Goal: Task Accomplishment & Management: Manage account settings

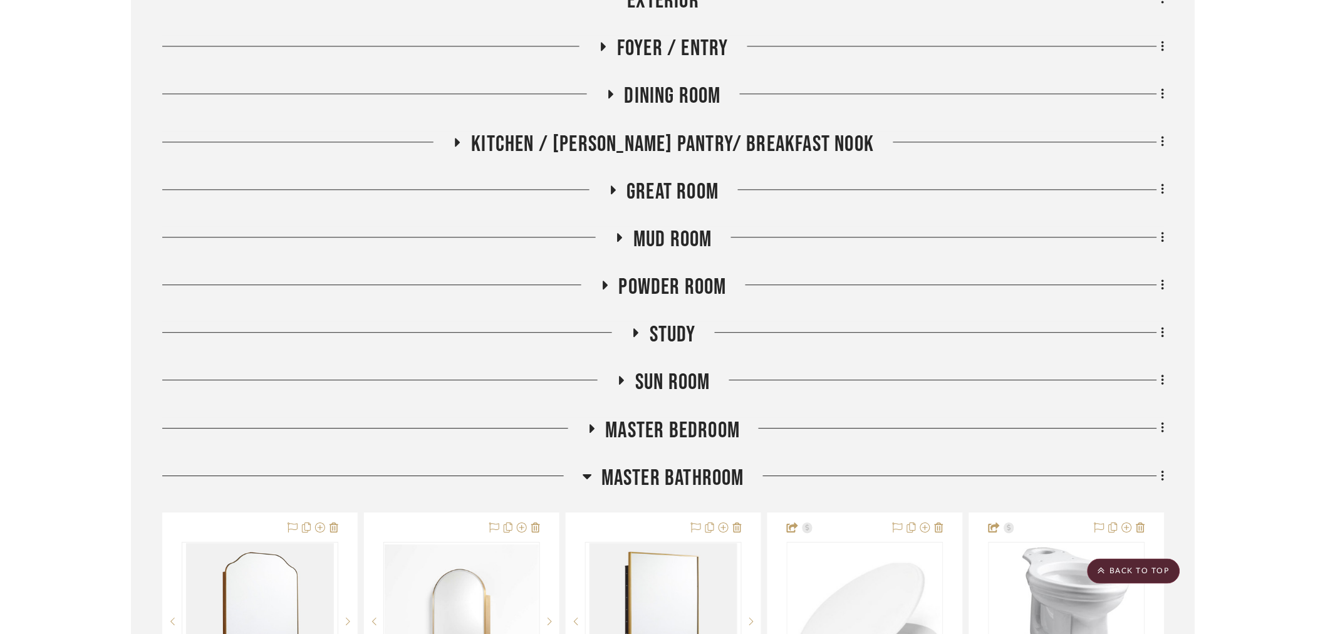
scroll to position [766, 0]
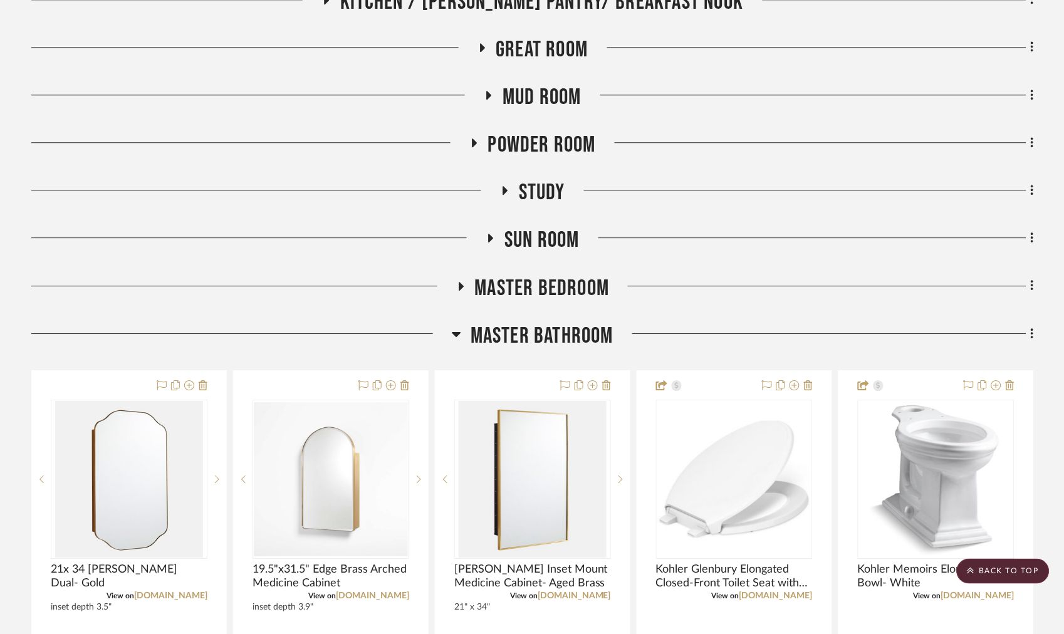
click at [533, 333] on span "Master Bathroom" at bounding box center [541, 336] width 143 height 27
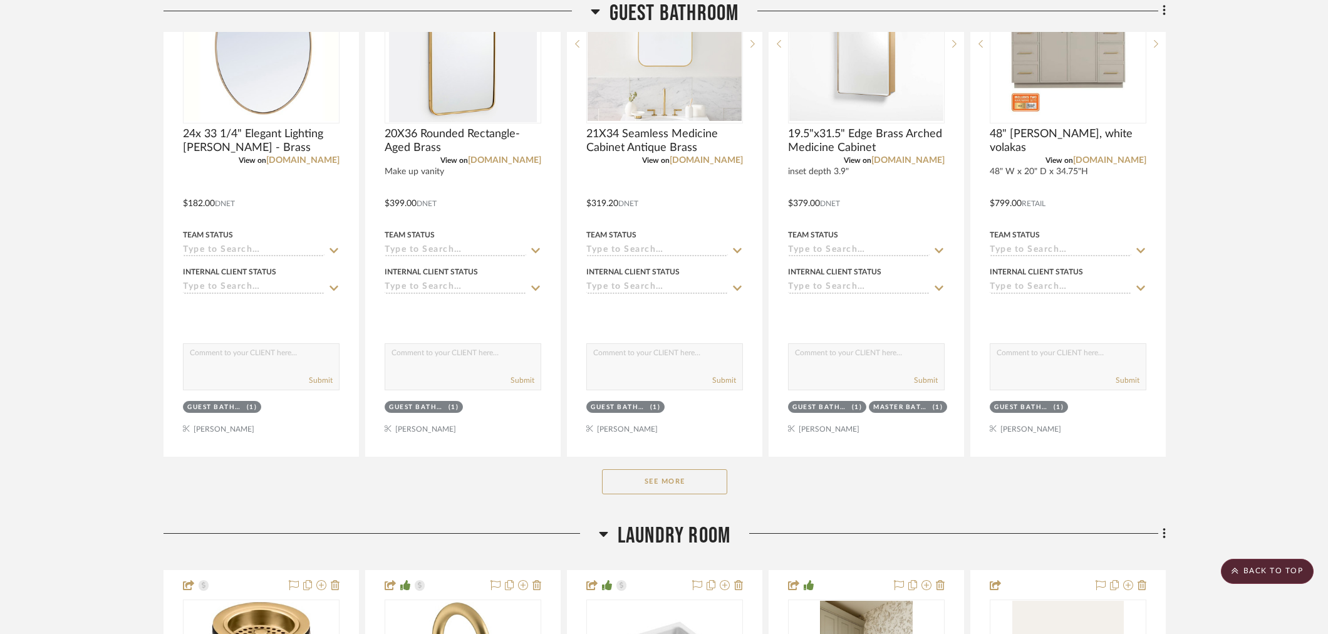
click at [626, 481] on button "See More" at bounding box center [664, 481] width 125 height 25
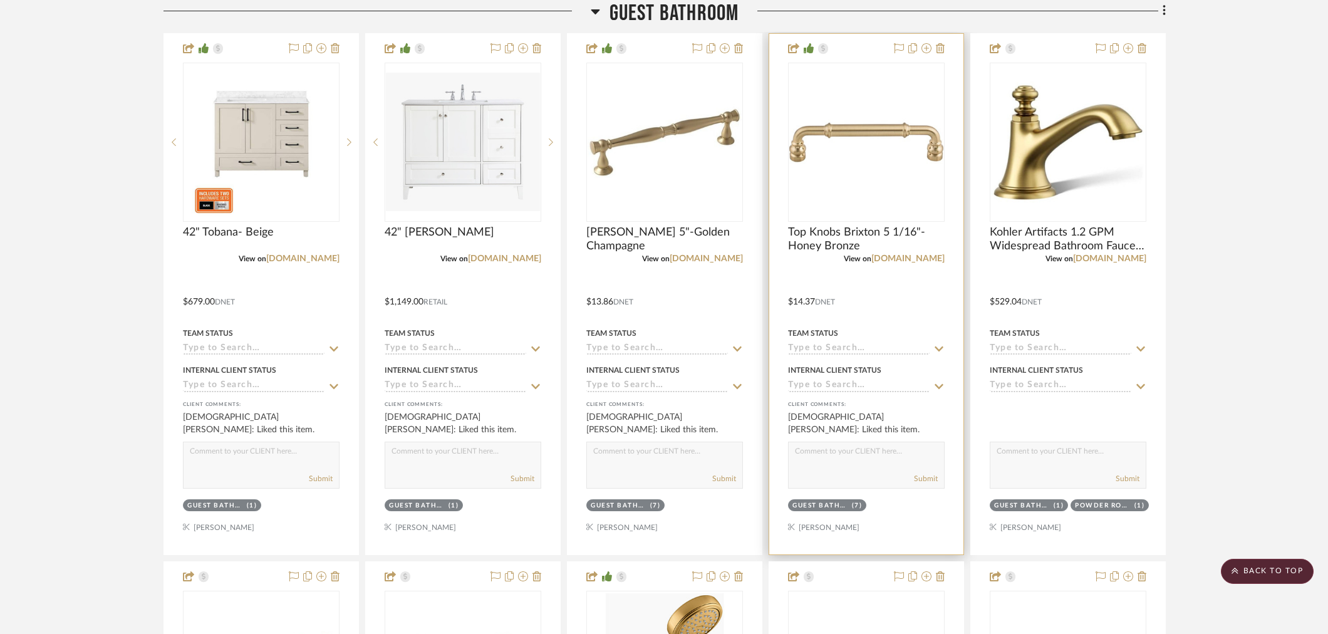
scroll to position [1740, 0]
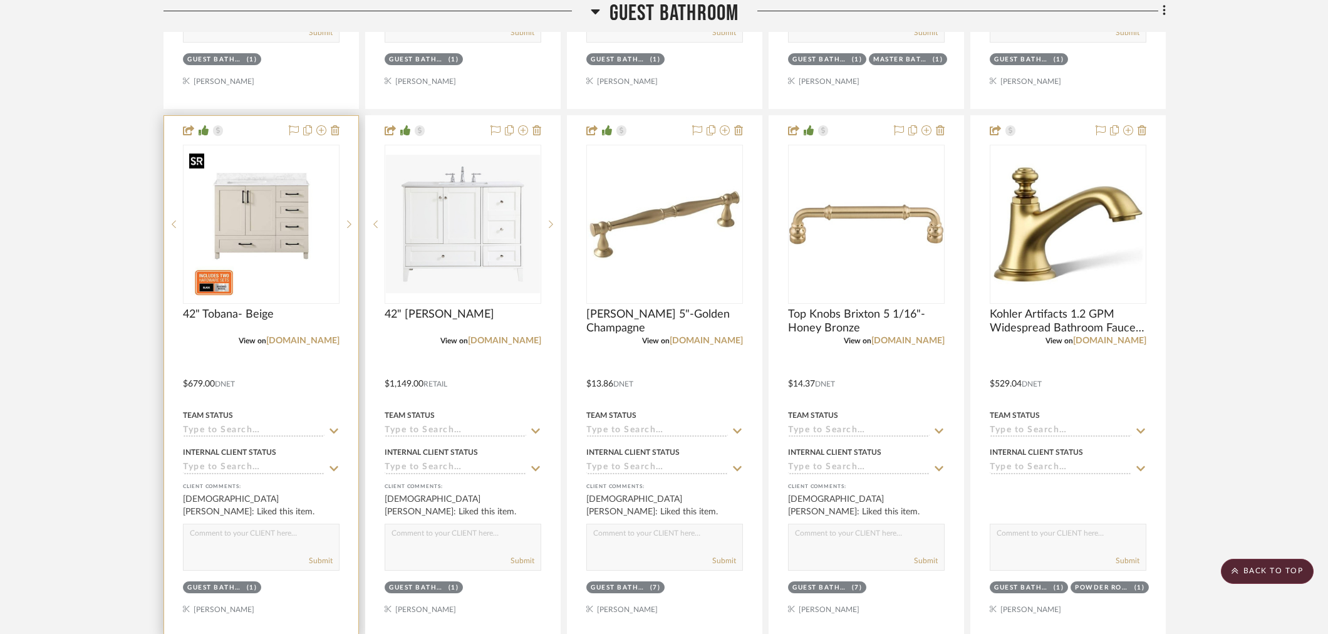
click at [279, 227] on img "0" at bounding box center [261, 224] width 154 height 154
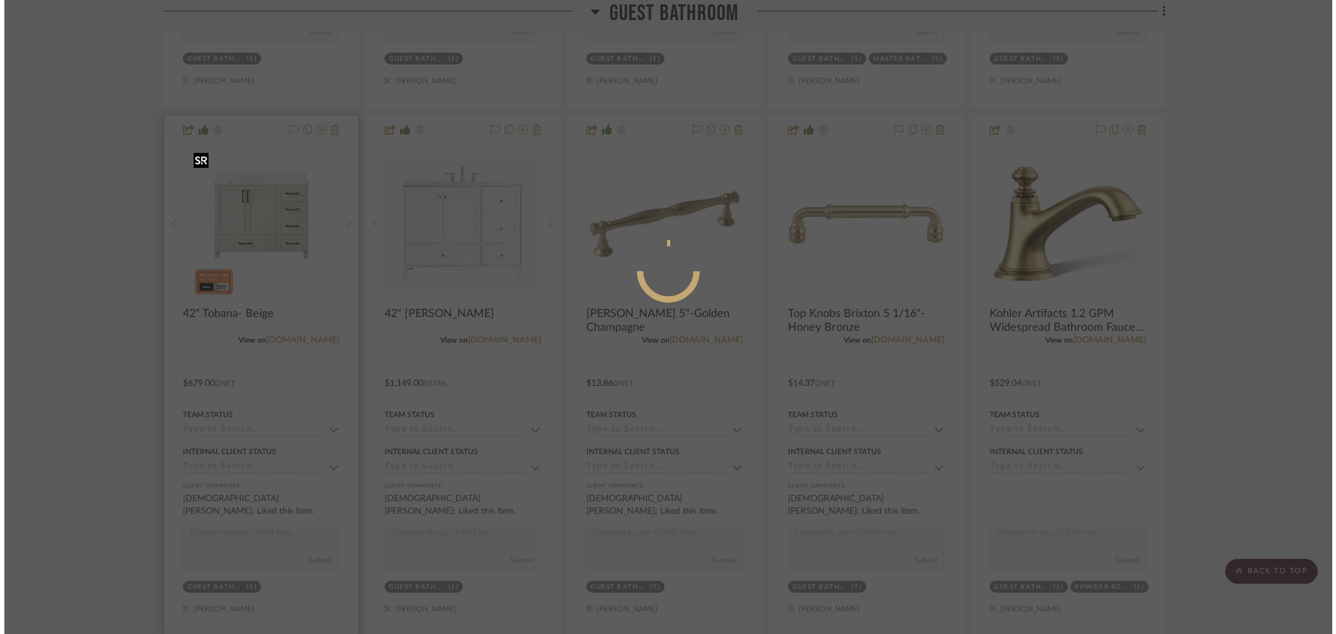
scroll to position [0, 0]
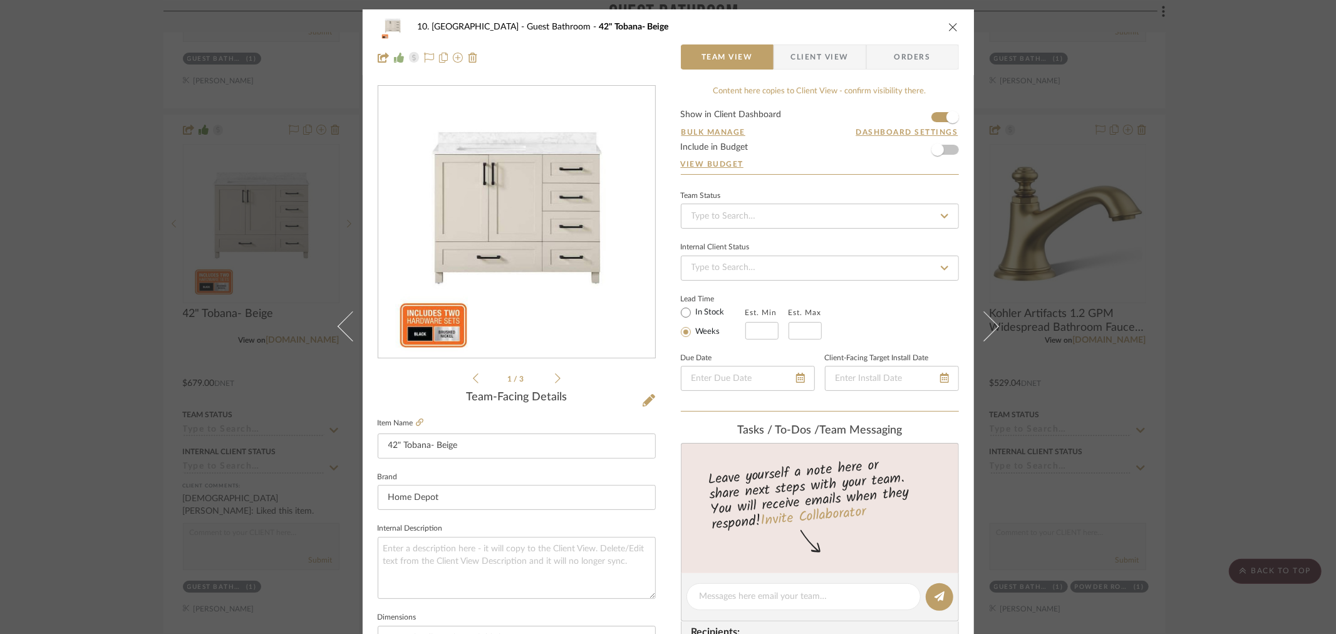
click at [139, 341] on div "10. [PERSON_NAME] Guest Bathroom 42" Tobana- Beige Team View Client View Orders…" at bounding box center [668, 317] width 1336 height 634
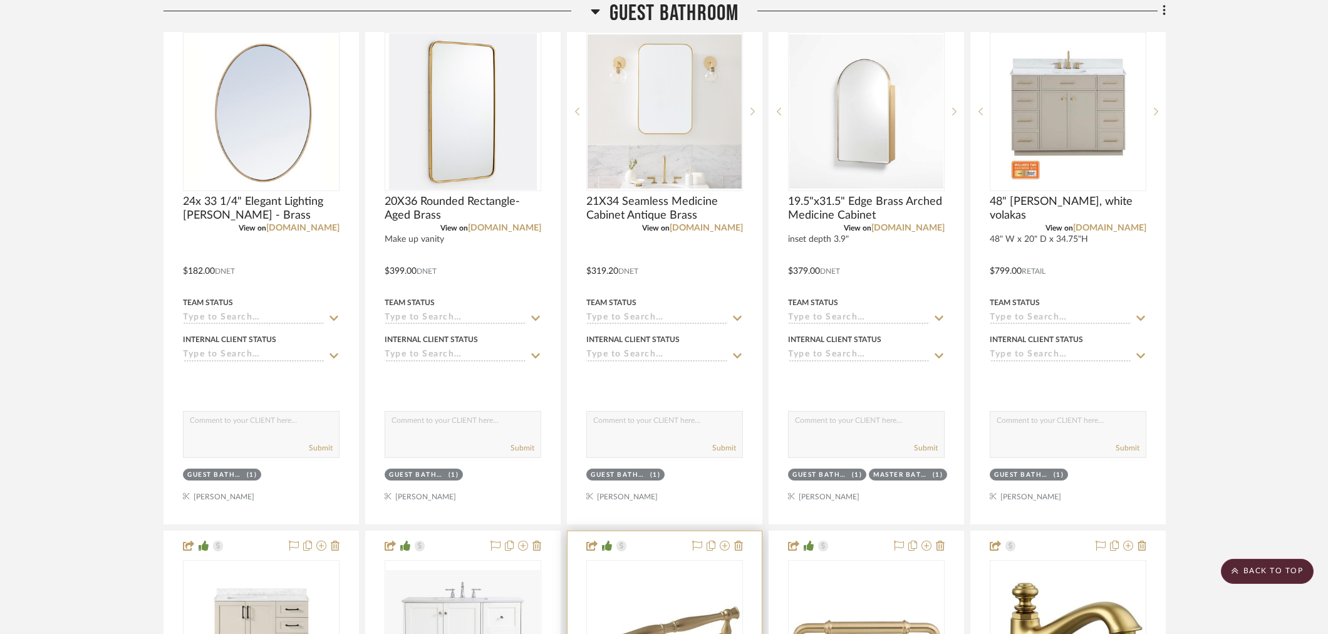
scroll to position [1113, 0]
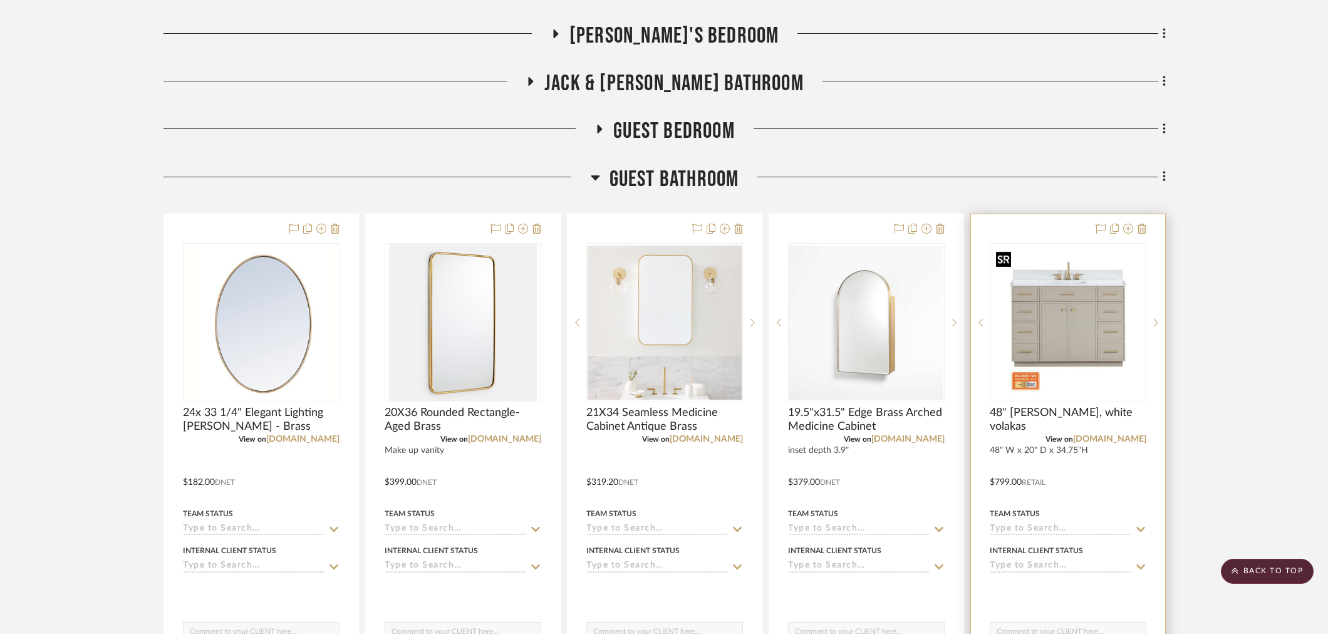
click at [0, 0] on img at bounding box center [0, 0] width 0 height 0
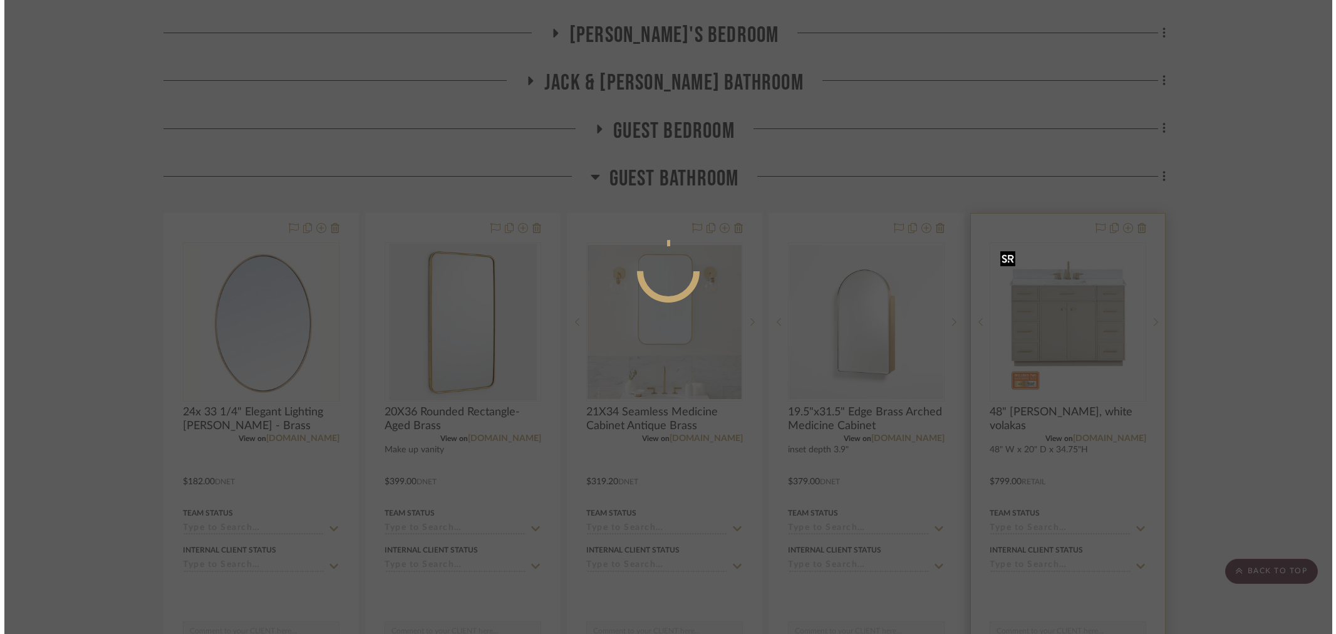
scroll to position [0, 0]
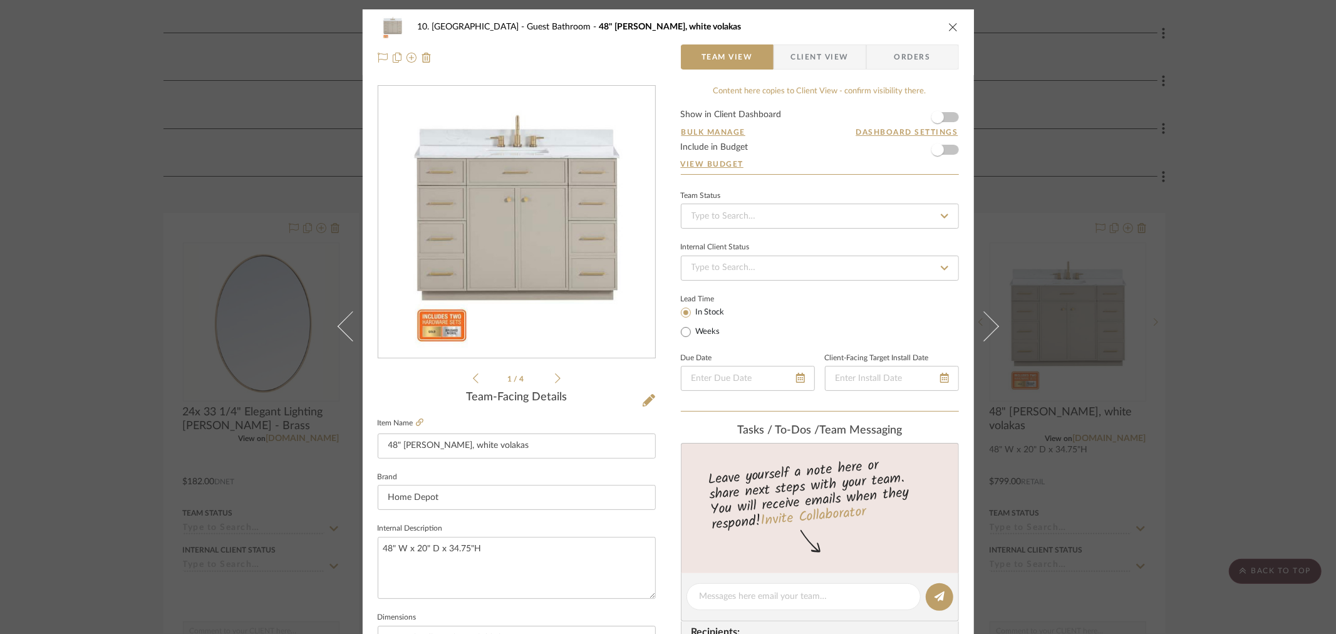
click at [502, 253] on div "0" at bounding box center [516, 222] width 277 height 272
click at [1063, 371] on div "10. [PERSON_NAME] Guest Bathroom 48" Marcote- Greige, white volakas Team View C…" at bounding box center [668, 317] width 1336 height 634
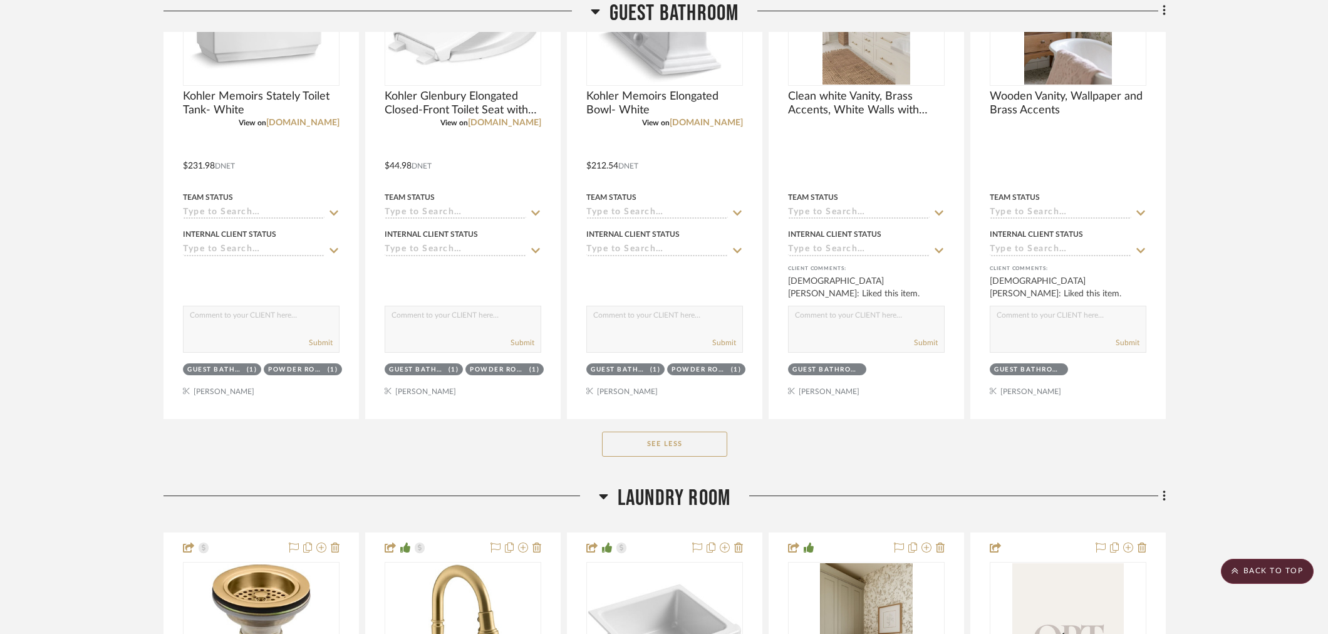
scroll to position [3549, 0]
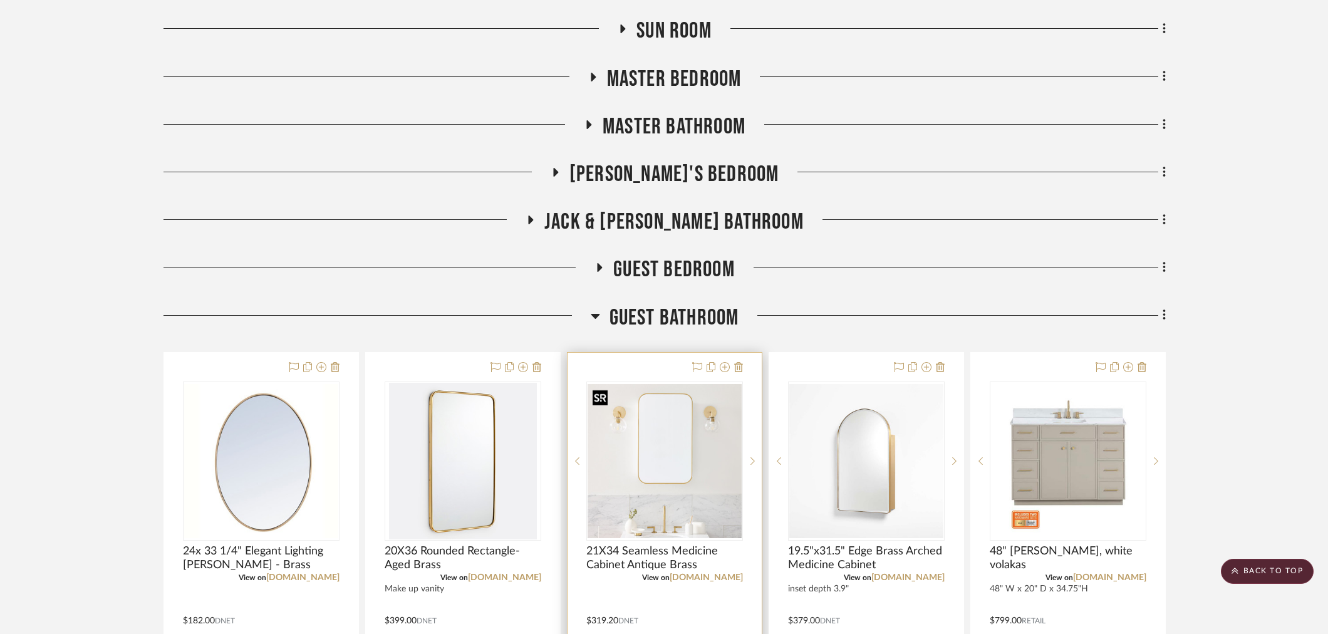
scroll to position [974, 0]
click at [667, 321] on span "Guest Bathroom" at bounding box center [675, 318] width 130 height 27
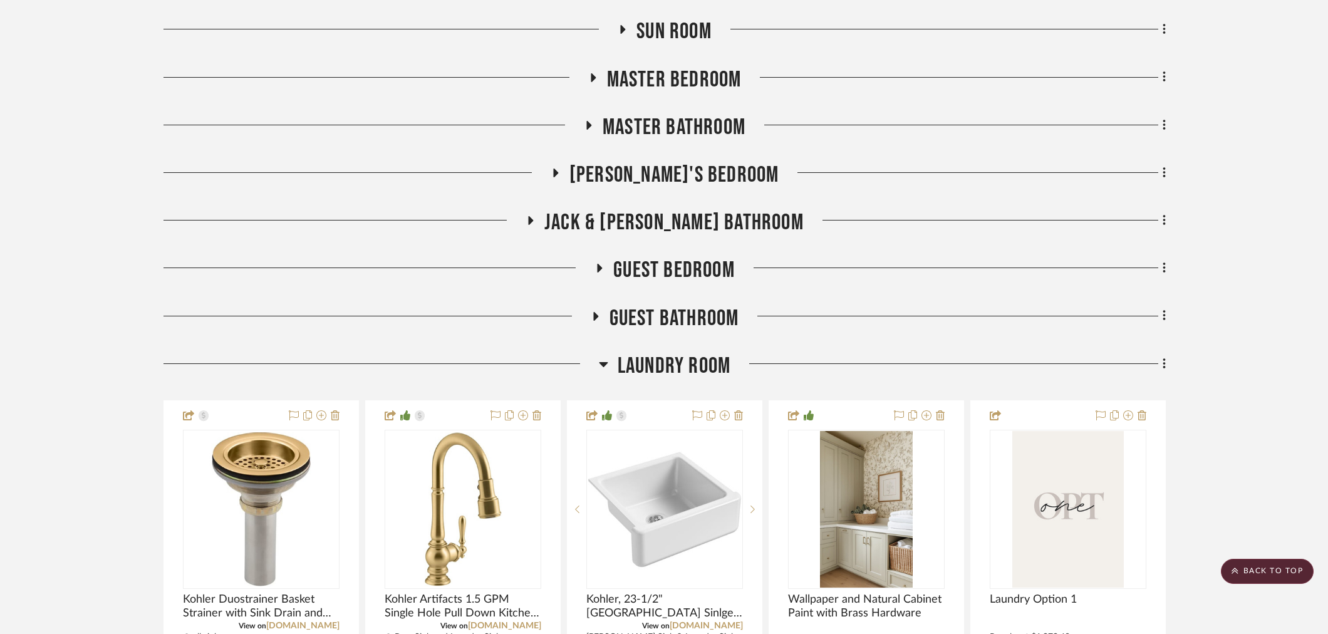
click at [675, 363] on span "Laundry Room" at bounding box center [674, 366] width 113 height 27
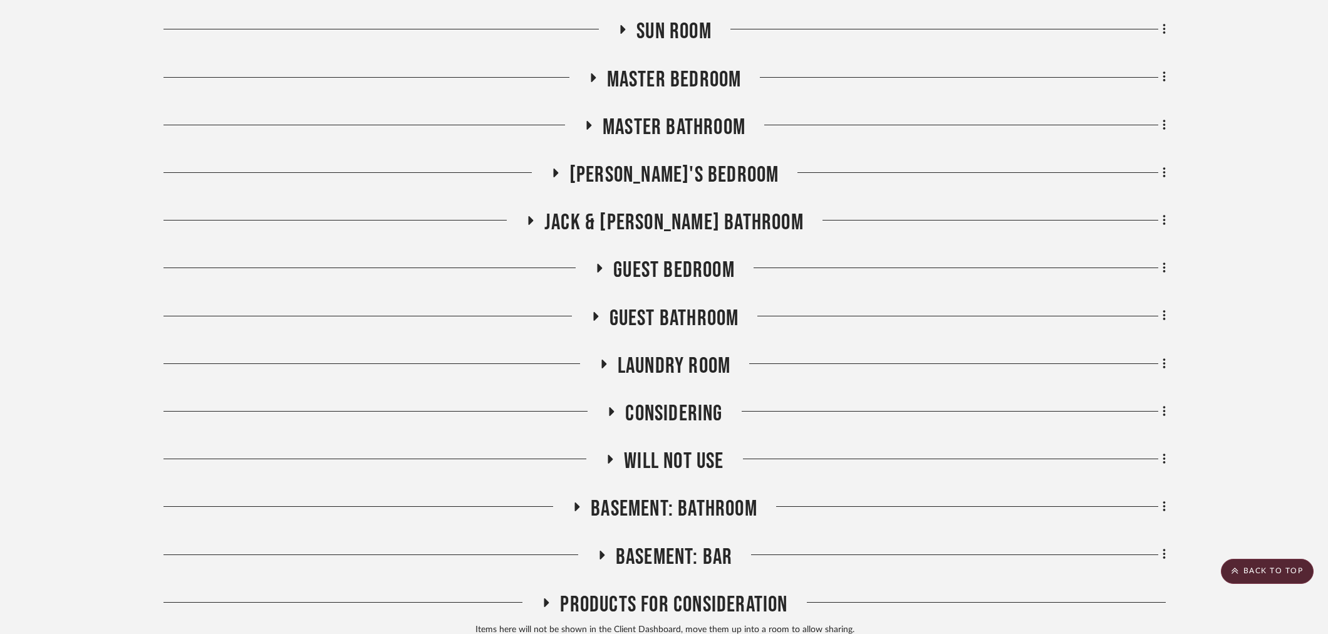
click at [650, 210] on span "Jack & [PERSON_NAME] Bathroom" at bounding box center [673, 222] width 259 height 27
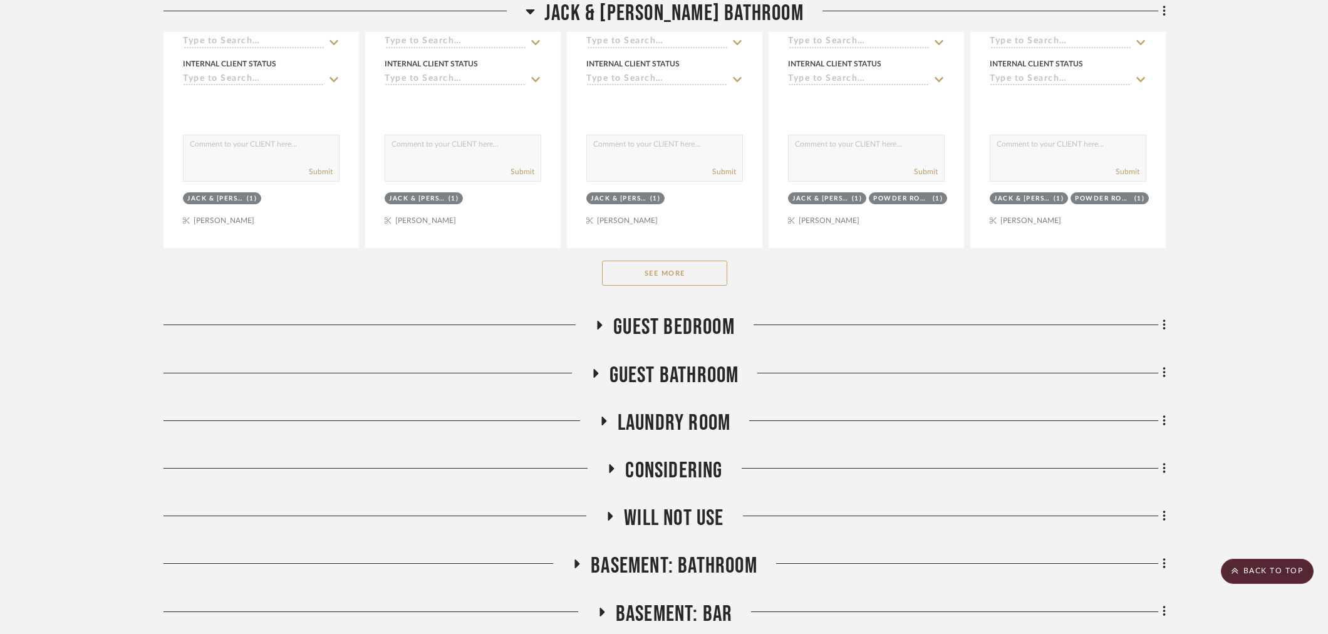
scroll to position [1531, 0]
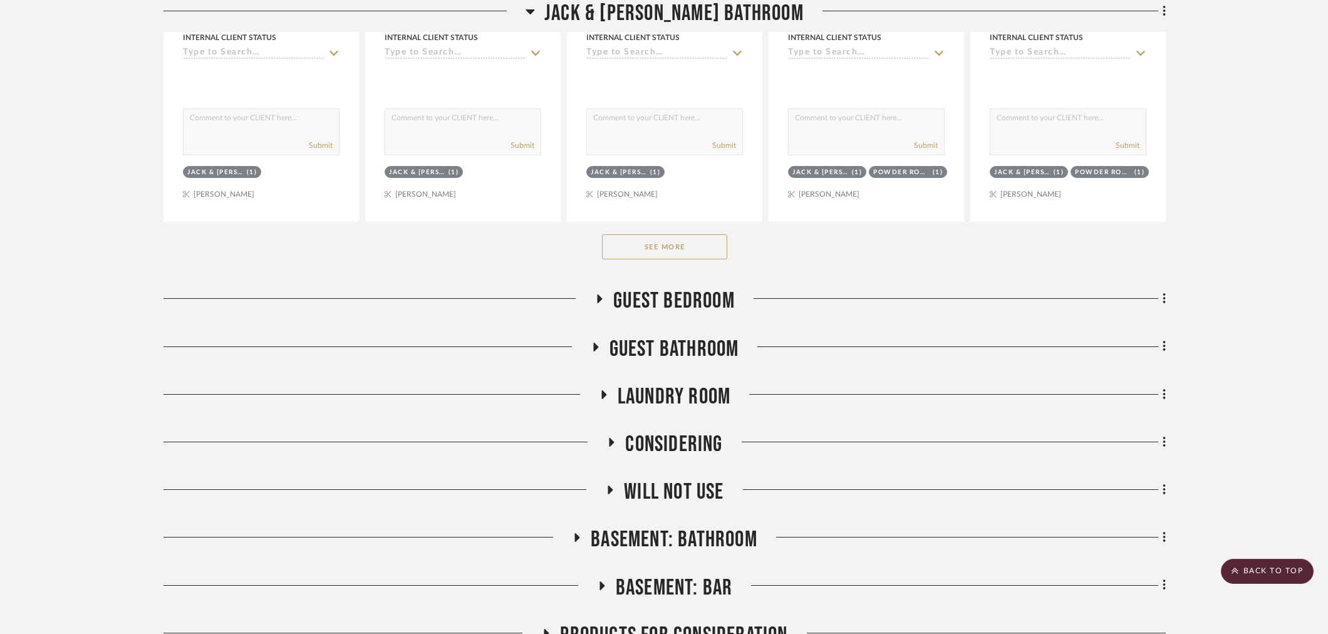
click at [666, 254] on button "See More" at bounding box center [664, 246] width 125 height 25
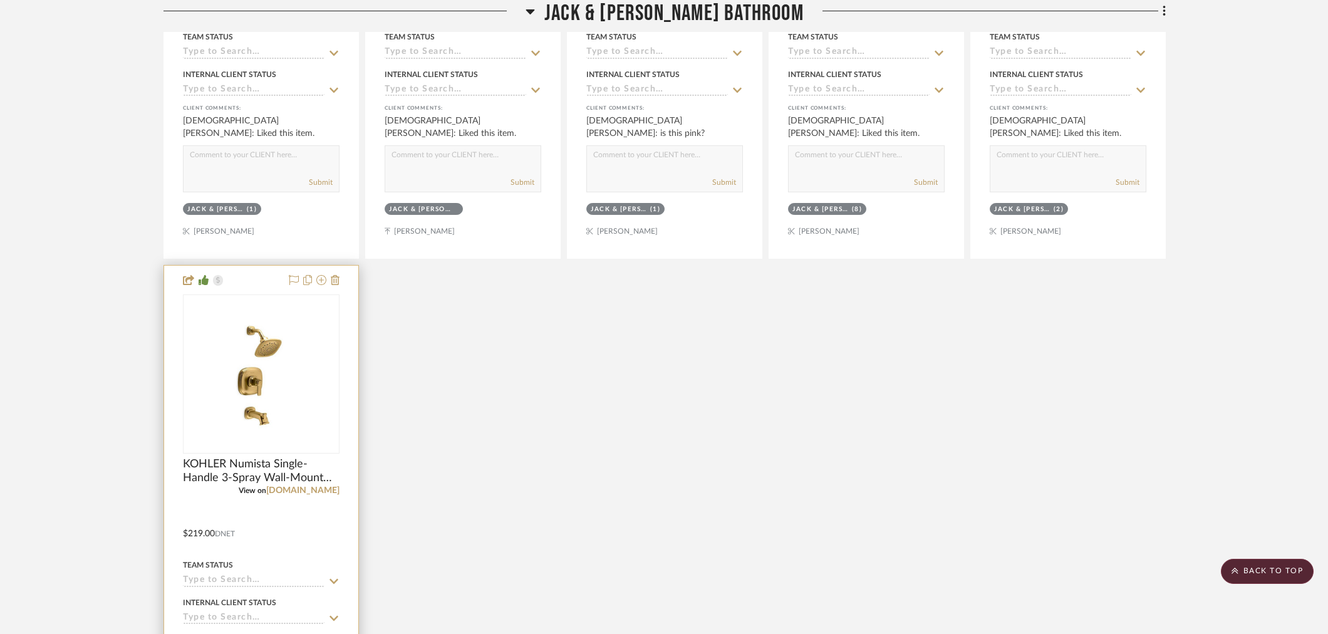
scroll to position [3619, 0]
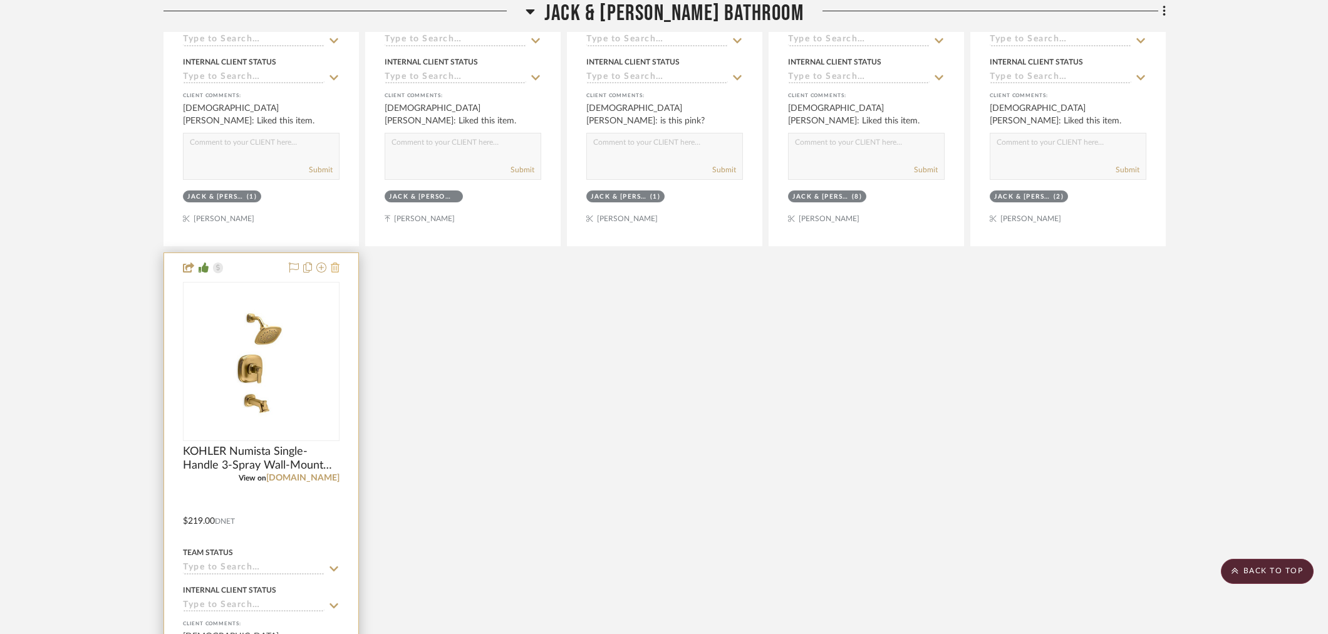
click at [332, 271] on icon at bounding box center [335, 267] width 9 height 10
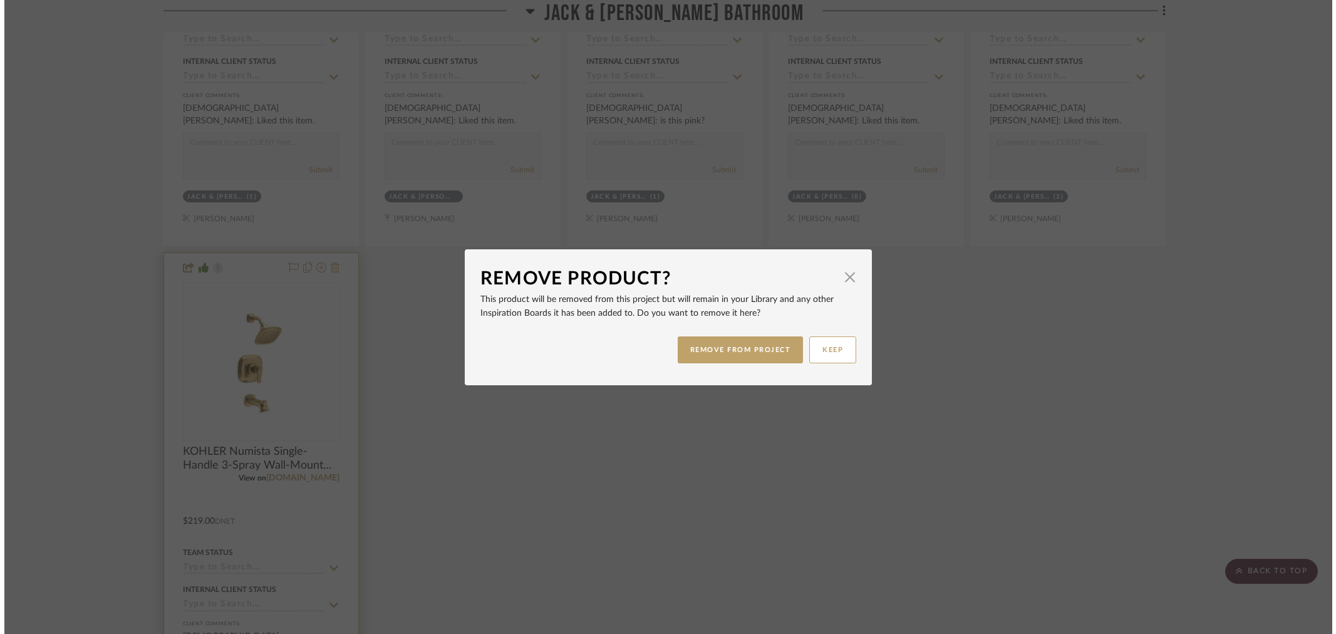
scroll to position [0, 0]
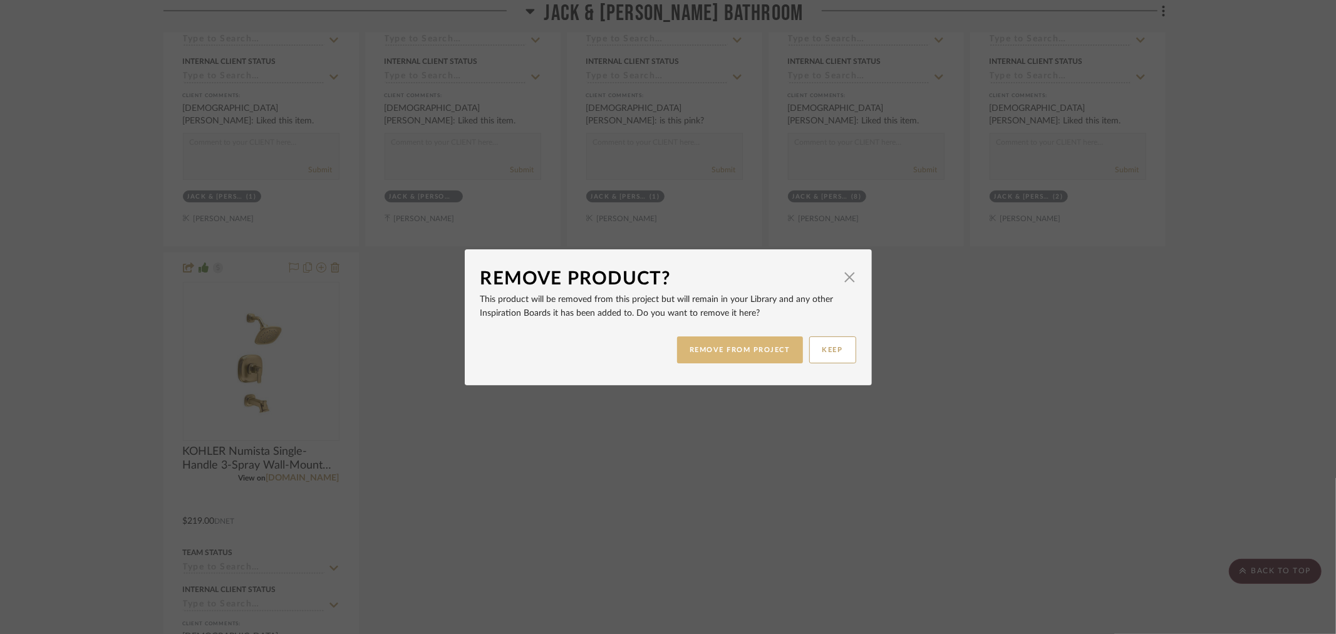
click at [709, 348] on button "REMOVE FROM PROJECT" at bounding box center [740, 349] width 126 height 27
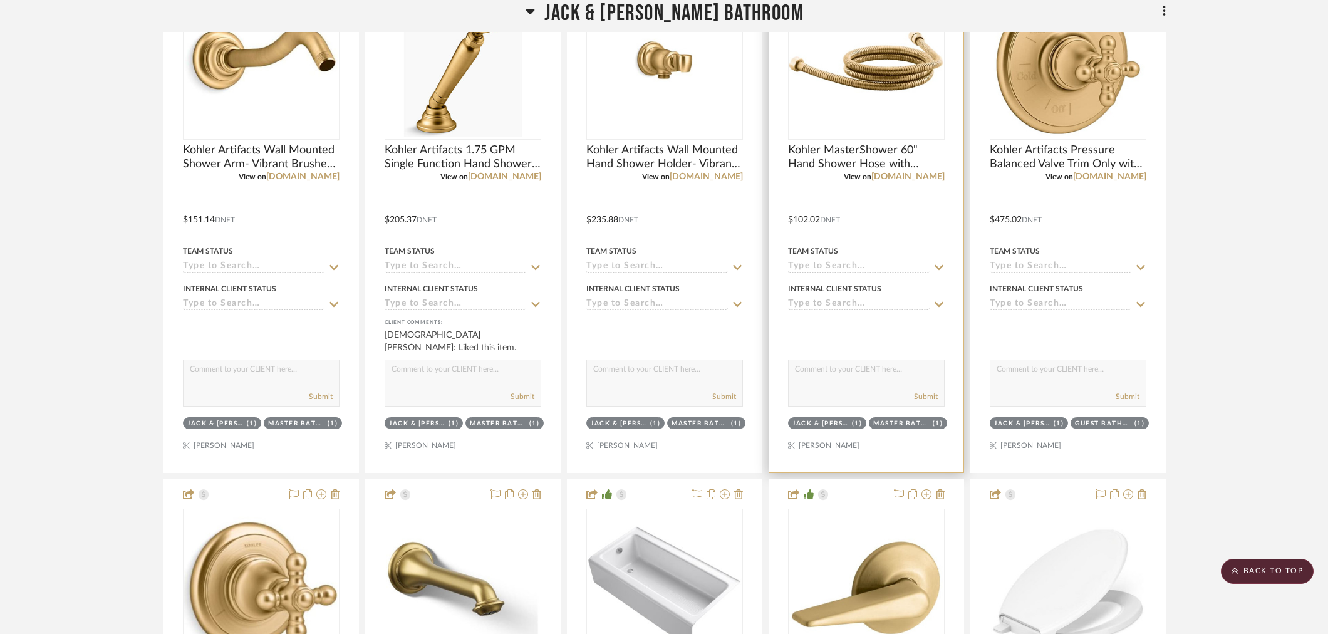
scroll to position [1809, 0]
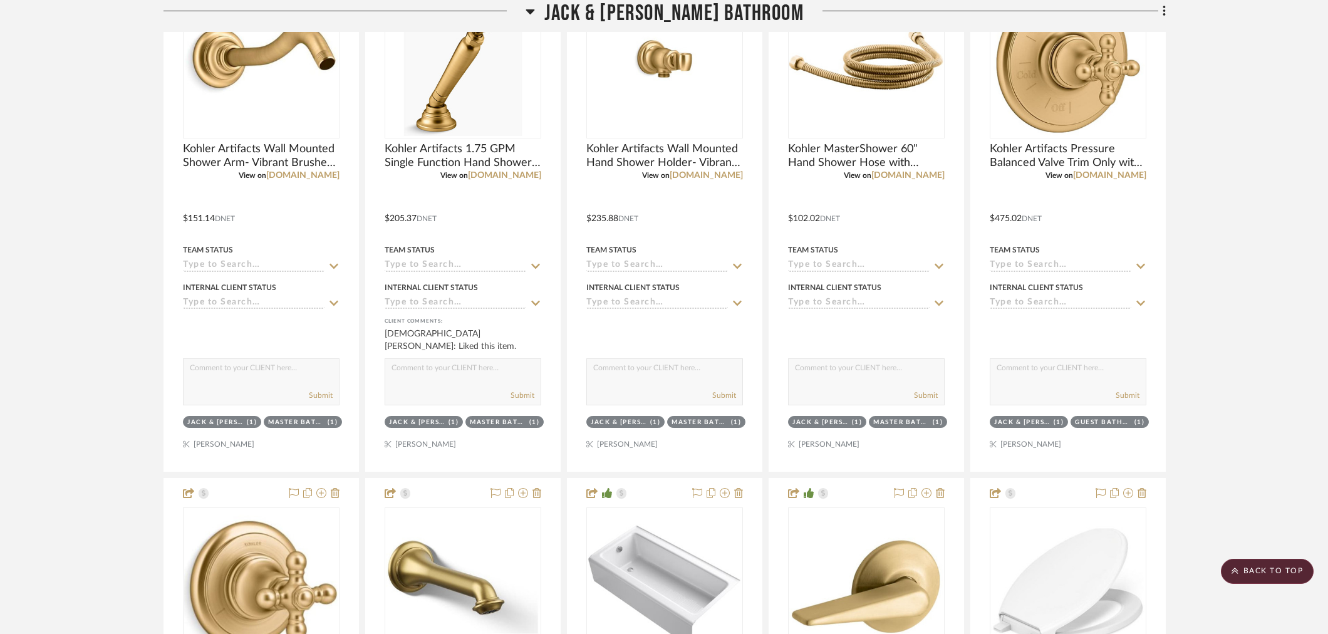
click at [32, 59] on project-details-page "SHOW ME Project: 10. [PERSON_NAME] Project Settings + Add Room/Section + Quick …" at bounding box center [664, 414] width 1328 height 4266
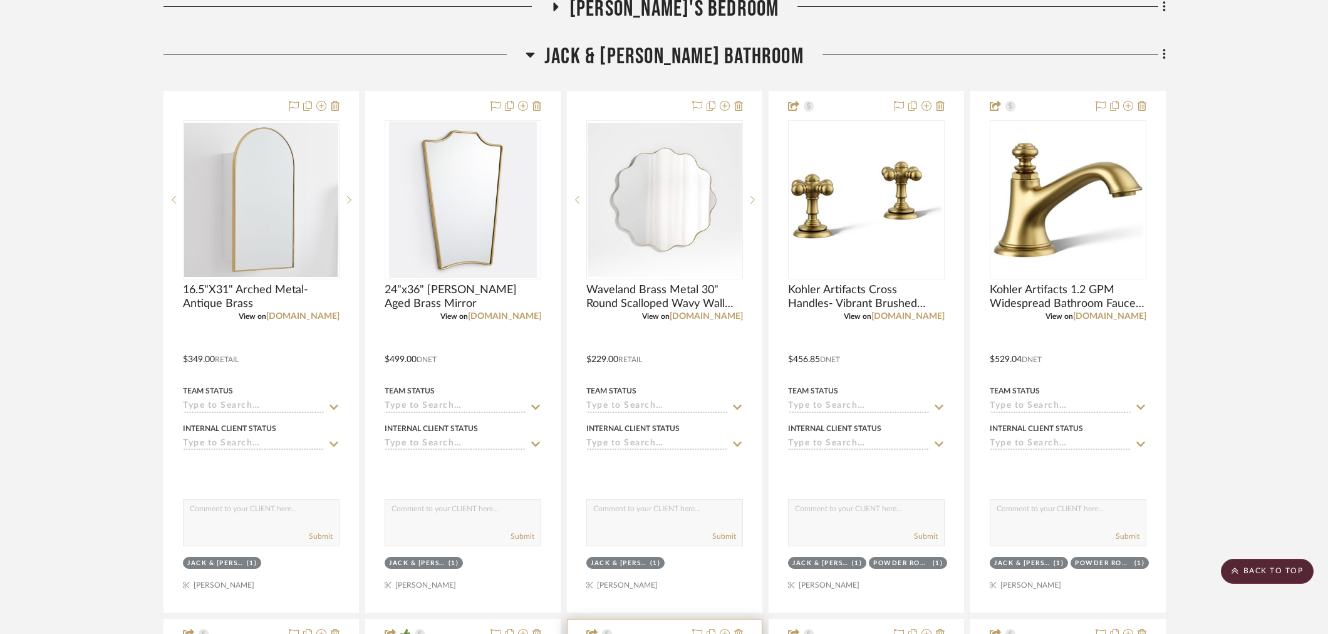
scroll to position [1113, 0]
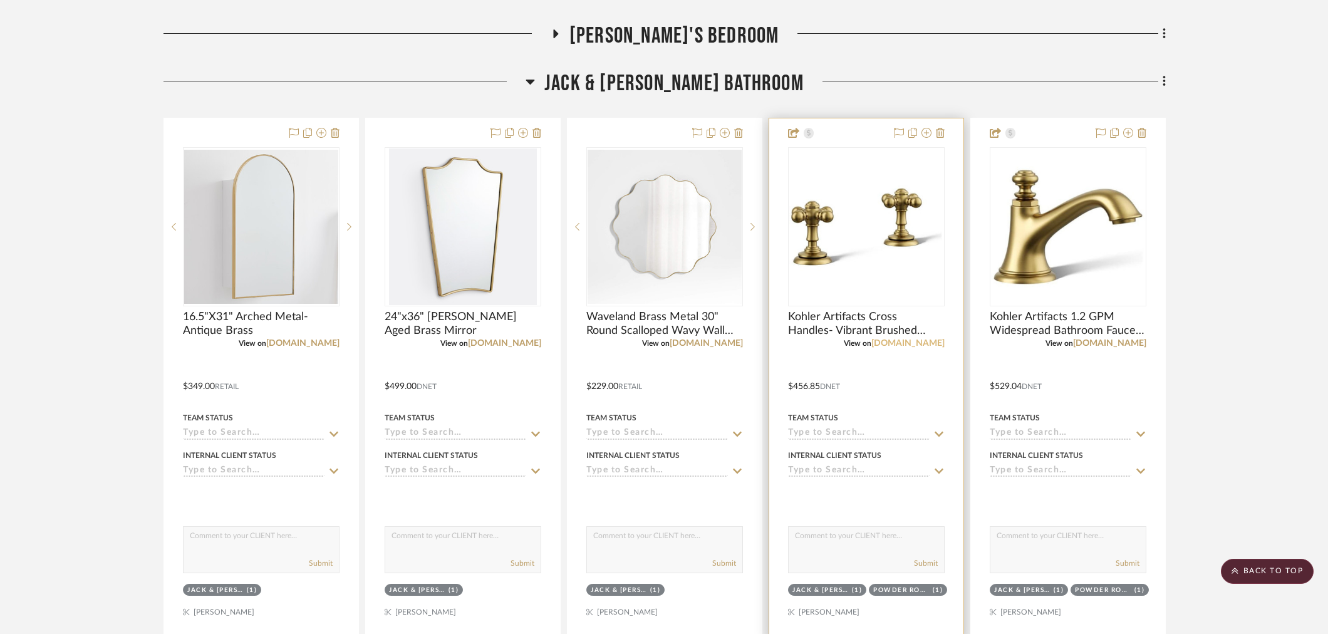
click at [935, 346] on link "[DOMAIN_NAME]" at bounding box center [907, 343] width 73 height 9
